Goal: Task Accomplishment & Management: Complete application form

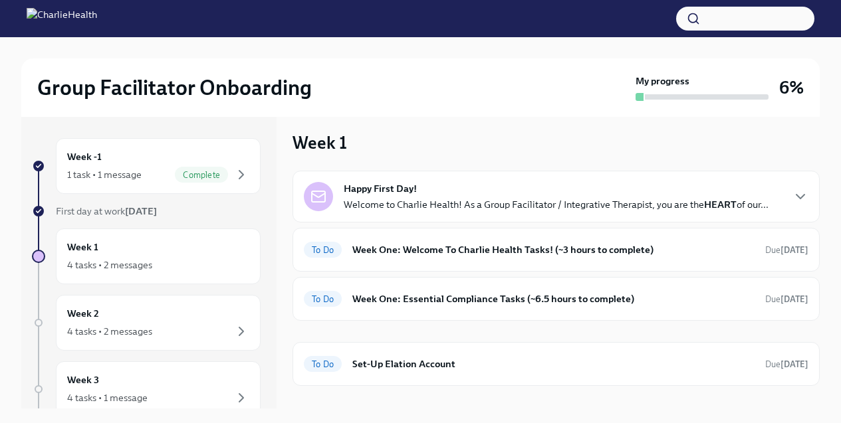
scroll to position [17, 0]
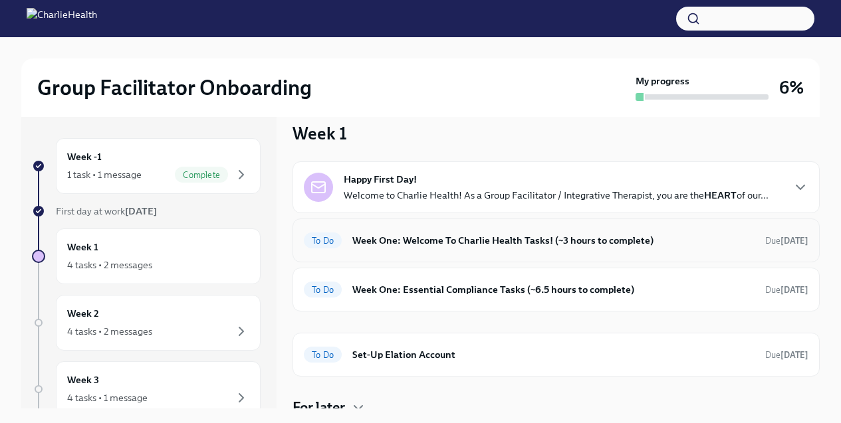
click at [470, 248] on div "To Do Week One: Welcome To Charlie Health Tasks! (~3 hours to complete) Due [DA…" at bounding box center [556, 240] width 505 height 21
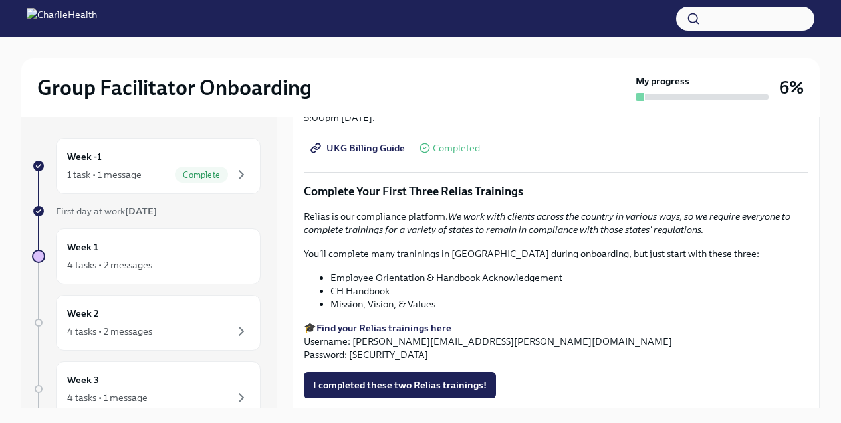
scroll to position [1433, 0]
click at [408, 332] on strong "Find your Relias trainings here" at bounding box center [383, 329] width 135 height 12
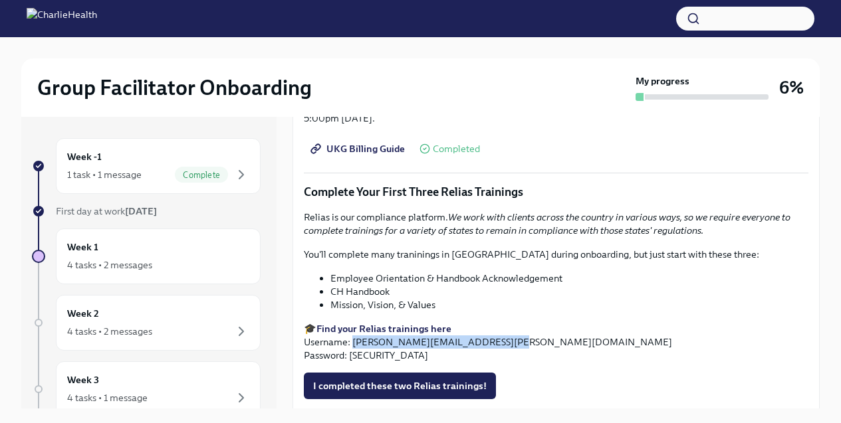
drag, startPoint x: 354, startPoint y: 344, endPoint x: 492, endPoint y: 344, distance: 137.6
click at [492, 344] on p "🎓 Find your Relias trainings here Username: [PERSON_NAME][EMAIL_ADDRESS][PERSON…" at bounding box center [556, 342] width 505 height 40
copy p "[PERSON_NAME][EMAIL_ADDRESS][PERSON_NAME][DOMAIN_NAME]"
click at [373, 360] on p "🎓 Find your Relias trainings here Username: [PERSON_NAME][EMAIL_ADDRESS][PERSON…" at bounding box center [556, 342] width 505 height 40
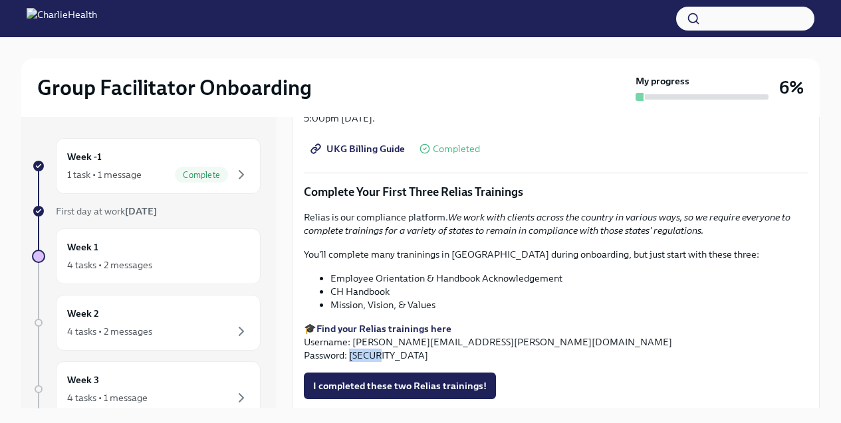
copy p "ch1234"
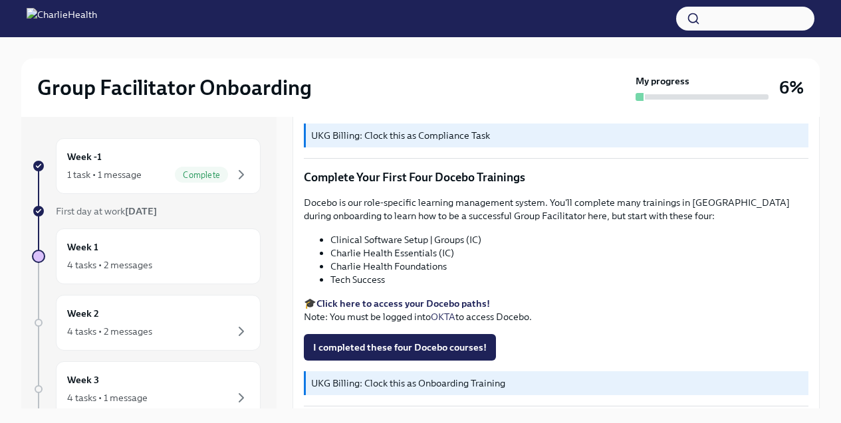
scroll to position [1640, 0]
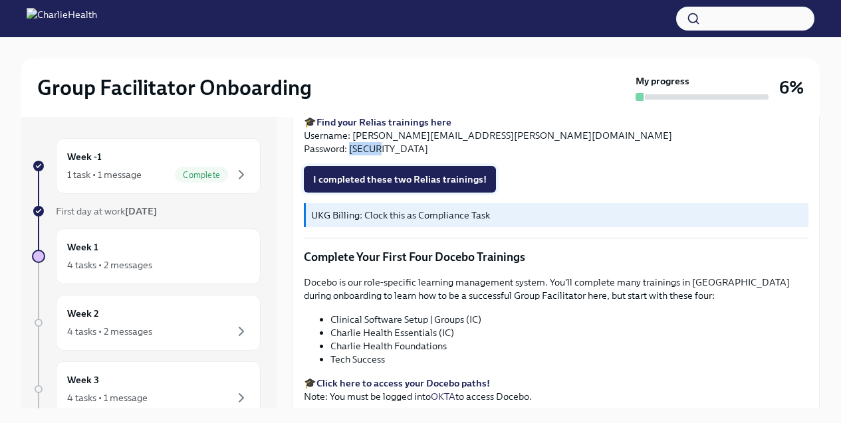
click at [384, 180] on span "I completed these two Relias trainings!" at bounding box center [399, 179] width 173 height 13
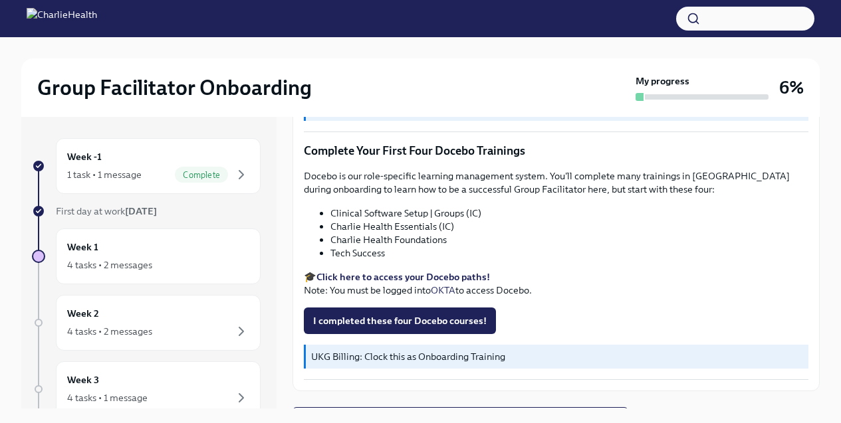
scroll to position [1747, 0]
click at [402, 277] on strong "Click here to access your Docebo paths!" at bounding box center [402, 277] width 173 height 12
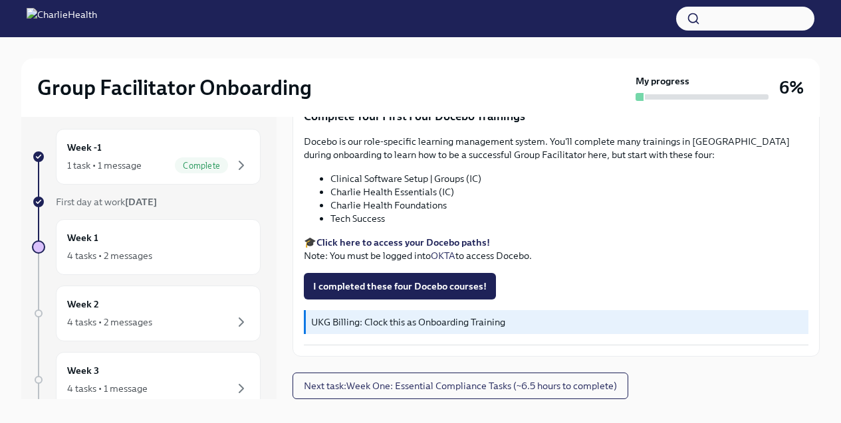
scroll to position [23, 0]
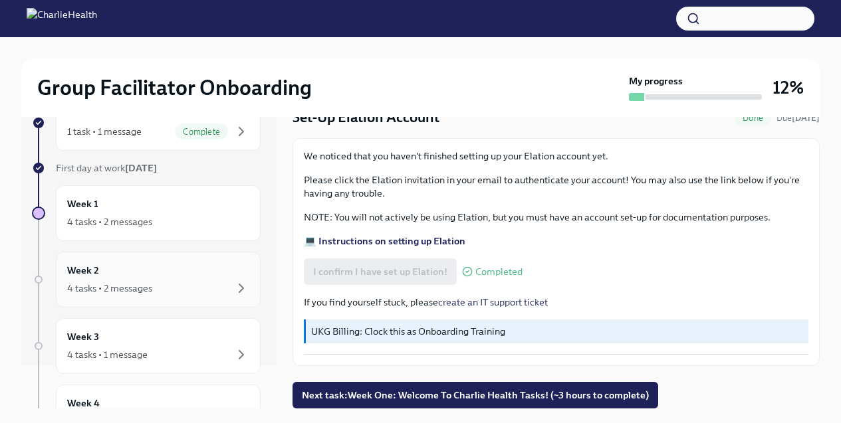
scroll to position [54, 0]
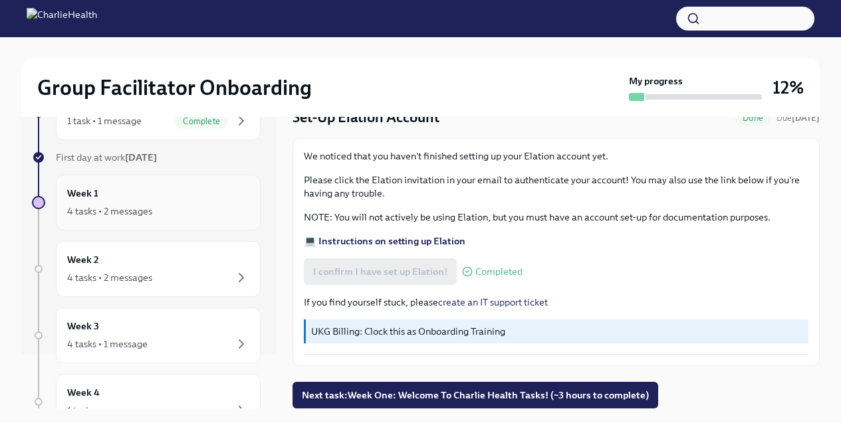
click at [131, 207] on div "4 tasks • 2 messages" at bounding box center [109, 211] width 85 height 13
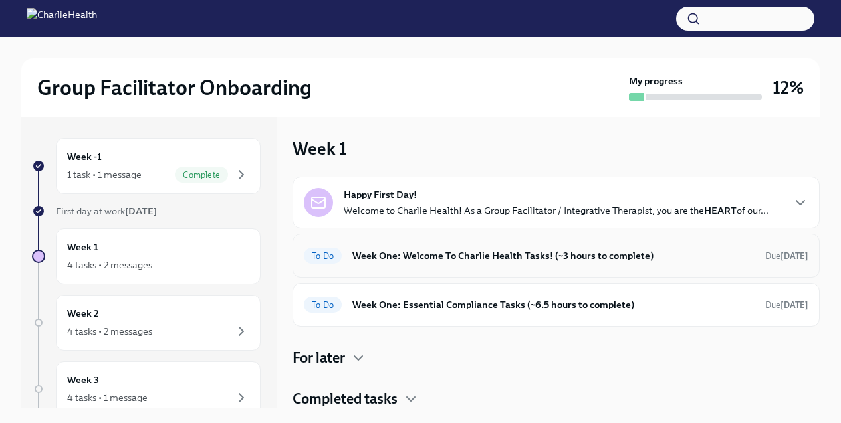
scroll to position [2, 0]
click at [545, 267] on div "To Do Week One: Welcome To Charlie Health Tasks! (~3 hours to complete) Due [DA…" at bounding box center [555, 255] width 527 height 44
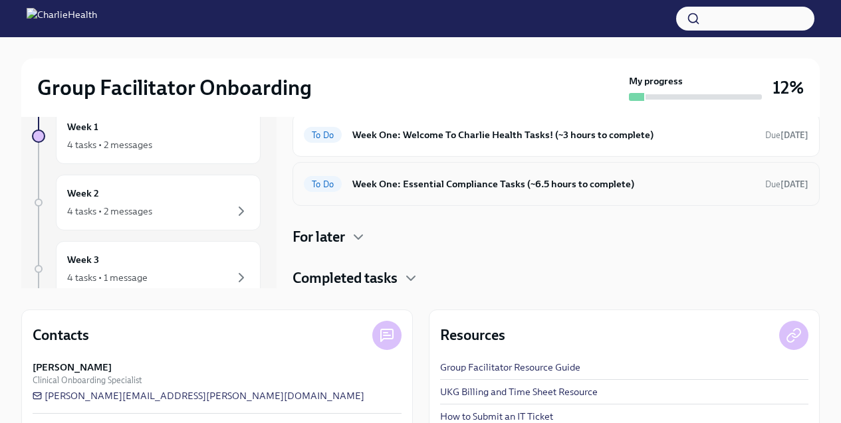
click at [525, 180] on h6 "Week One: Essential Compliance Tasks (~6.5 hours to complete)" at bounding box center [553, 184] width 402 height 15
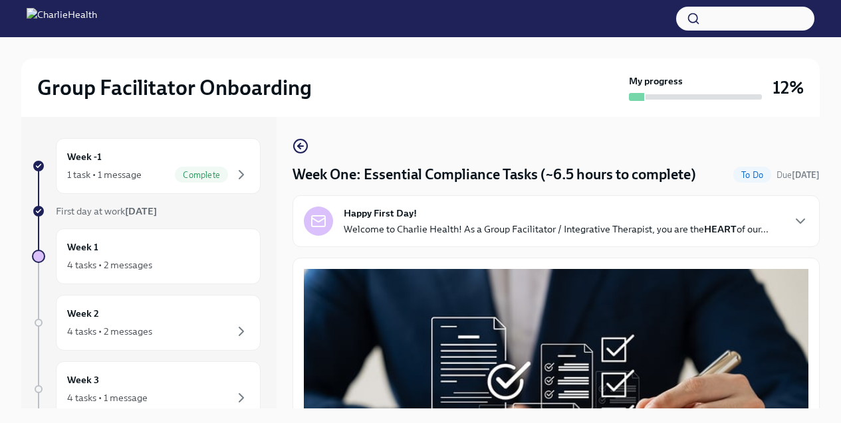
click at [512, 235] on p "Welcome to Charlie Health! As a Group Facilitator / Integrative Therapist, you …" at bounding box center [556, 229] width 425 height 13
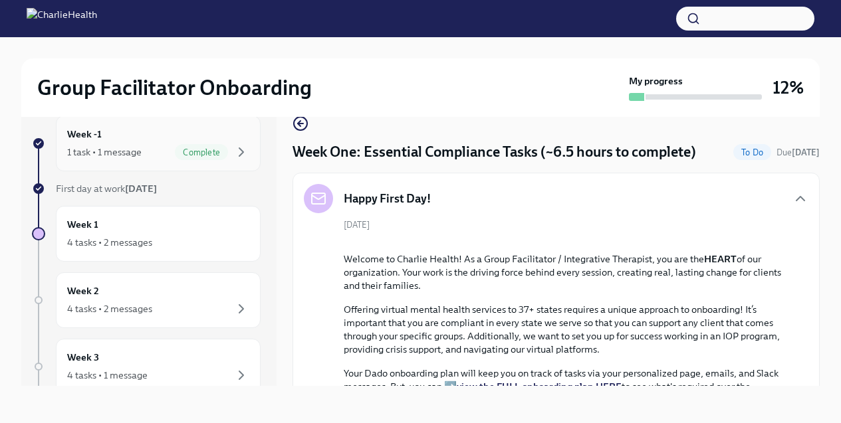
click at [175, 150] on span "Complete" at bounding box center [201, 153] width 53 height 10
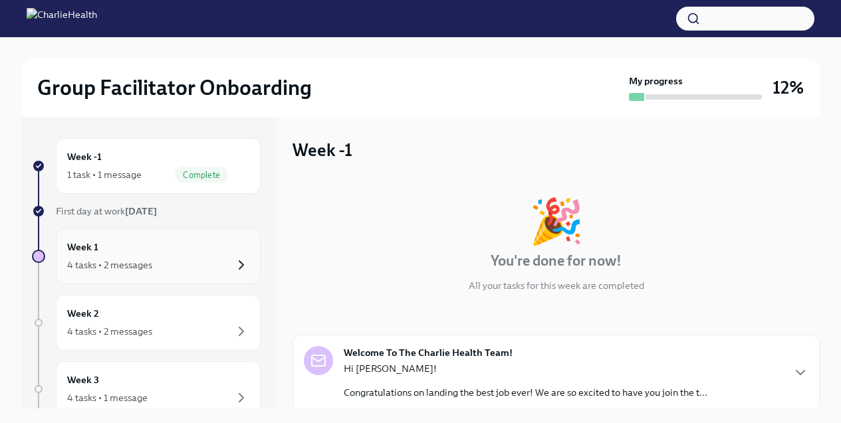
click at [233, 261] on icon "button" at bounding box center [241, 265] width 16 height 16
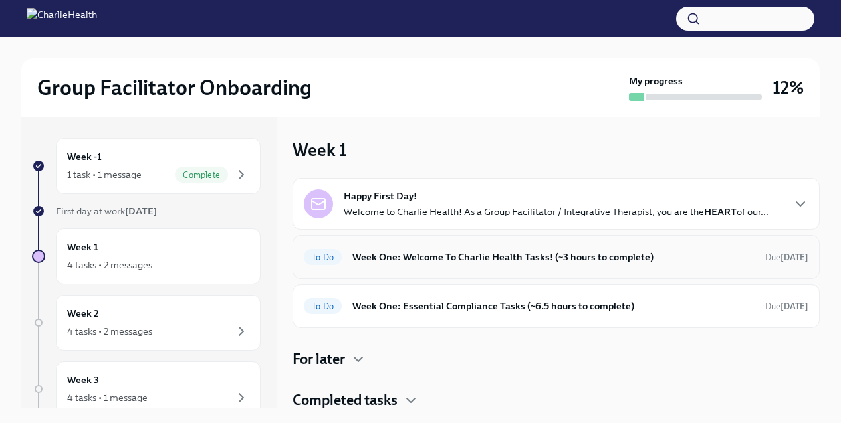
click at [511, 260] on h6 "Week One: Welcome To Charlie Health Tasks! (~3 hours to complete)" at bounding box center [553, 257] width 402 height 15
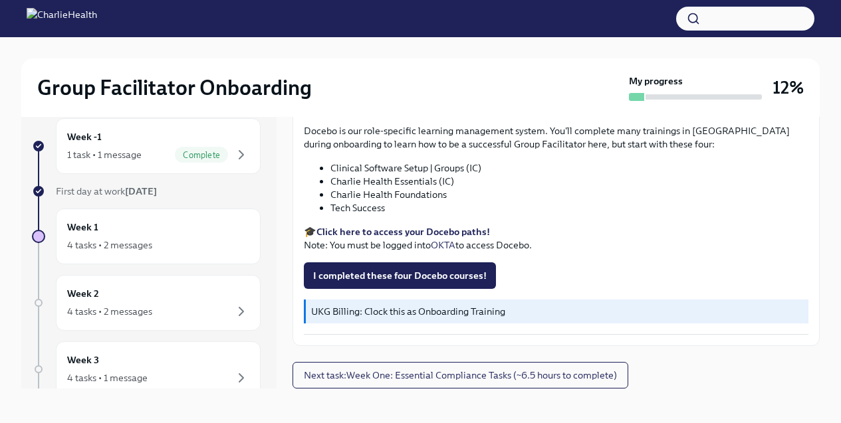
scroll to position [23, 0]
